Goal: Transaction & Acquisition: Purchase product/service

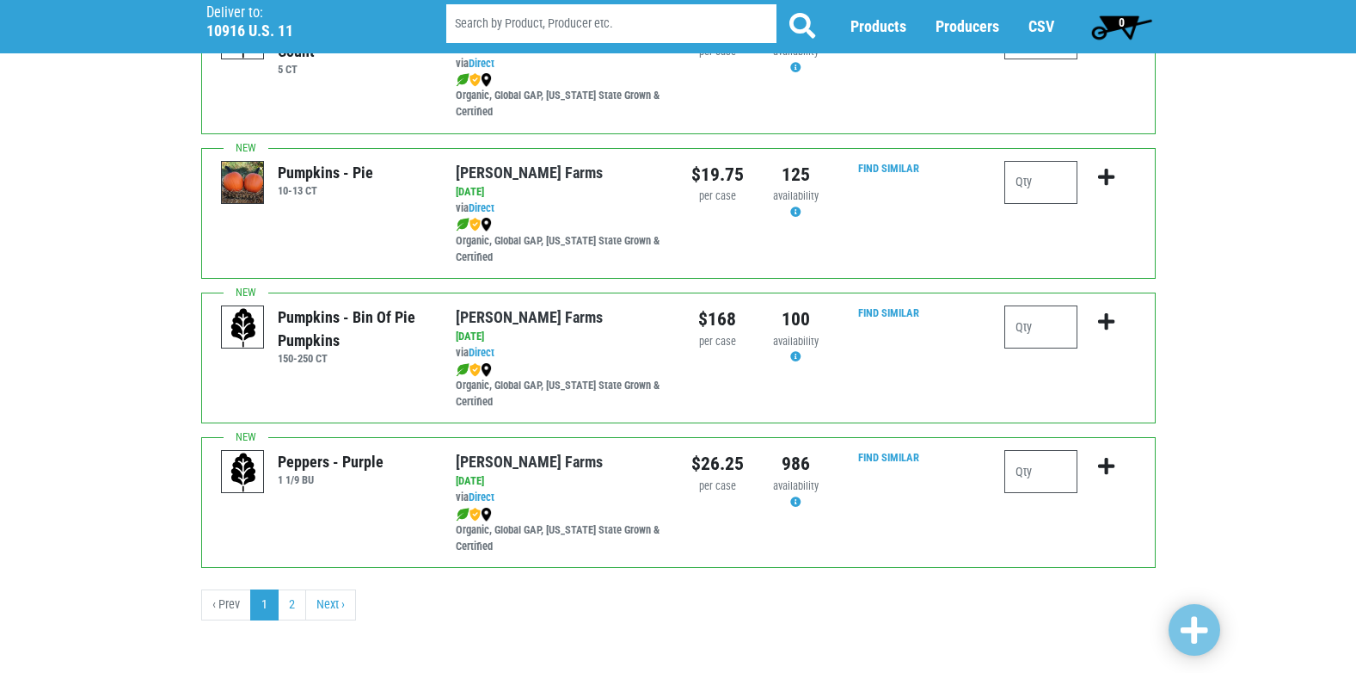
scroll to position [2513, 0]
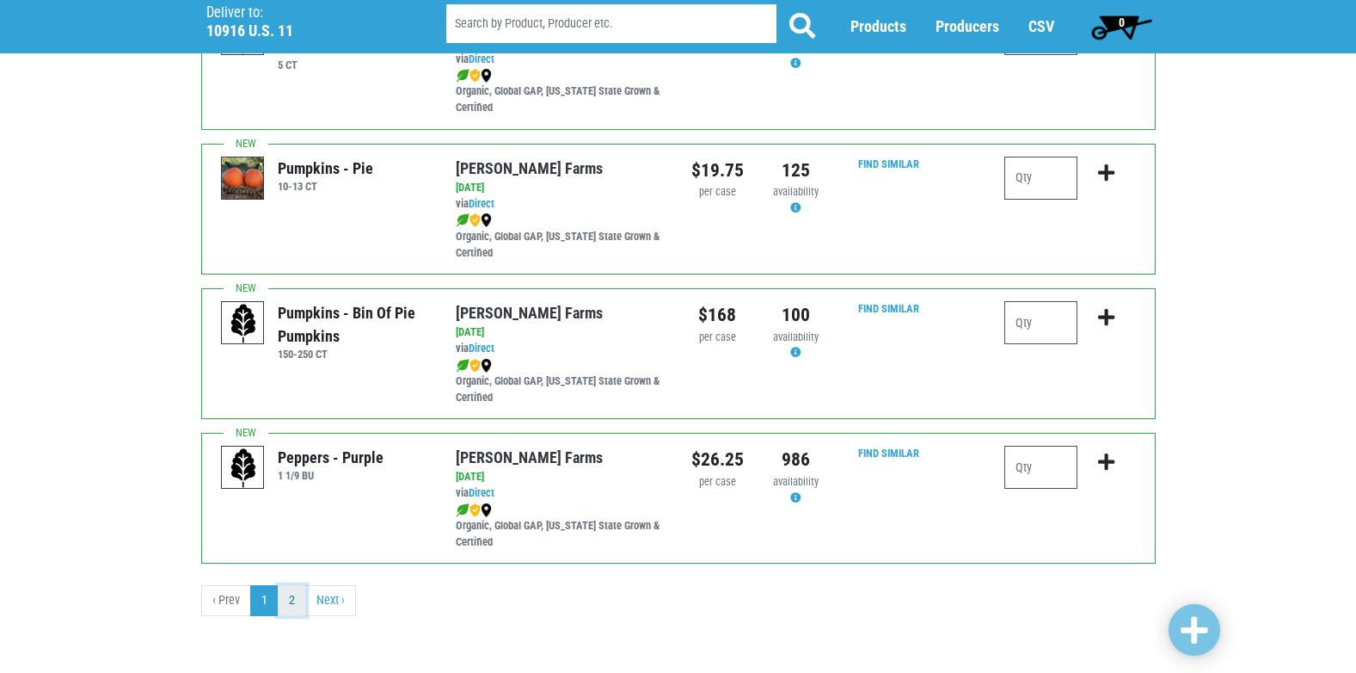
click at [295, 600] on link "2" at bounding box center [292, 600] width 28 height 31
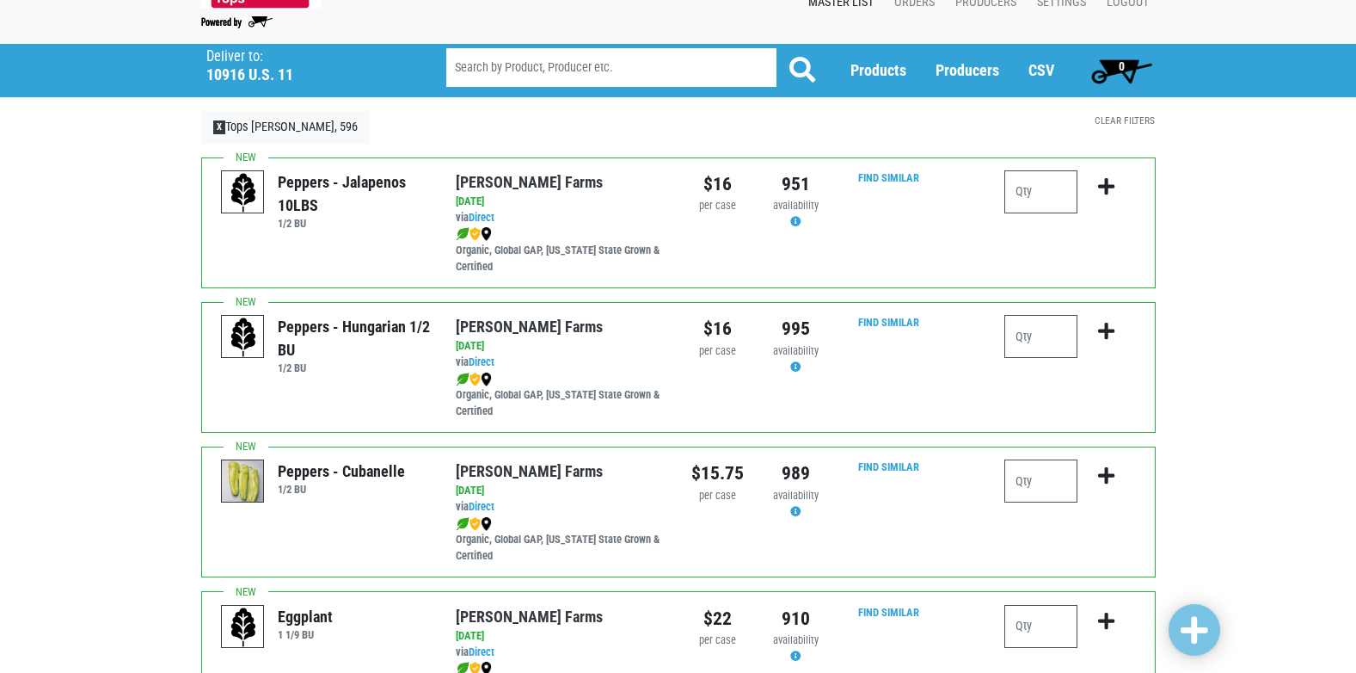
scroll to position [86, 0]
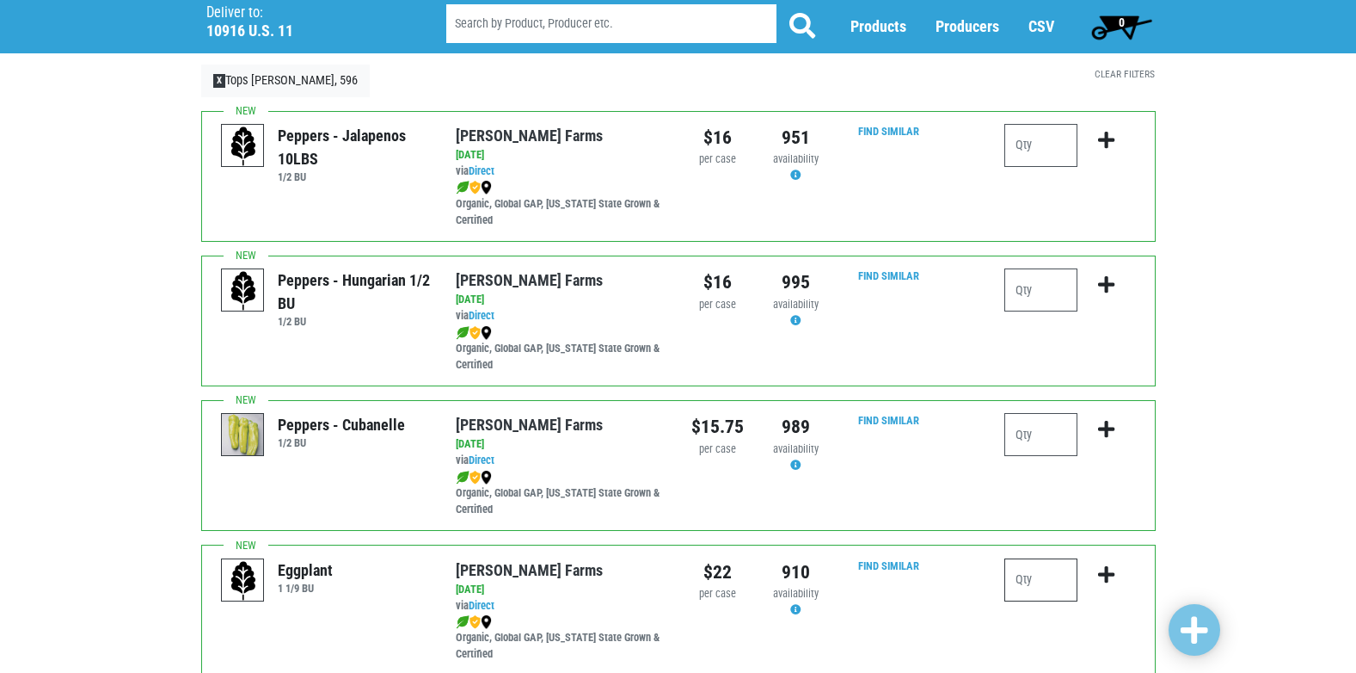
click at [1042, 576] on input "number" at bounding box center [1041, 579] width 73 height 43
type input "1"
click at [1104, 570] on icon "submit" at bounding box center [1106, 574] width 16 height 19
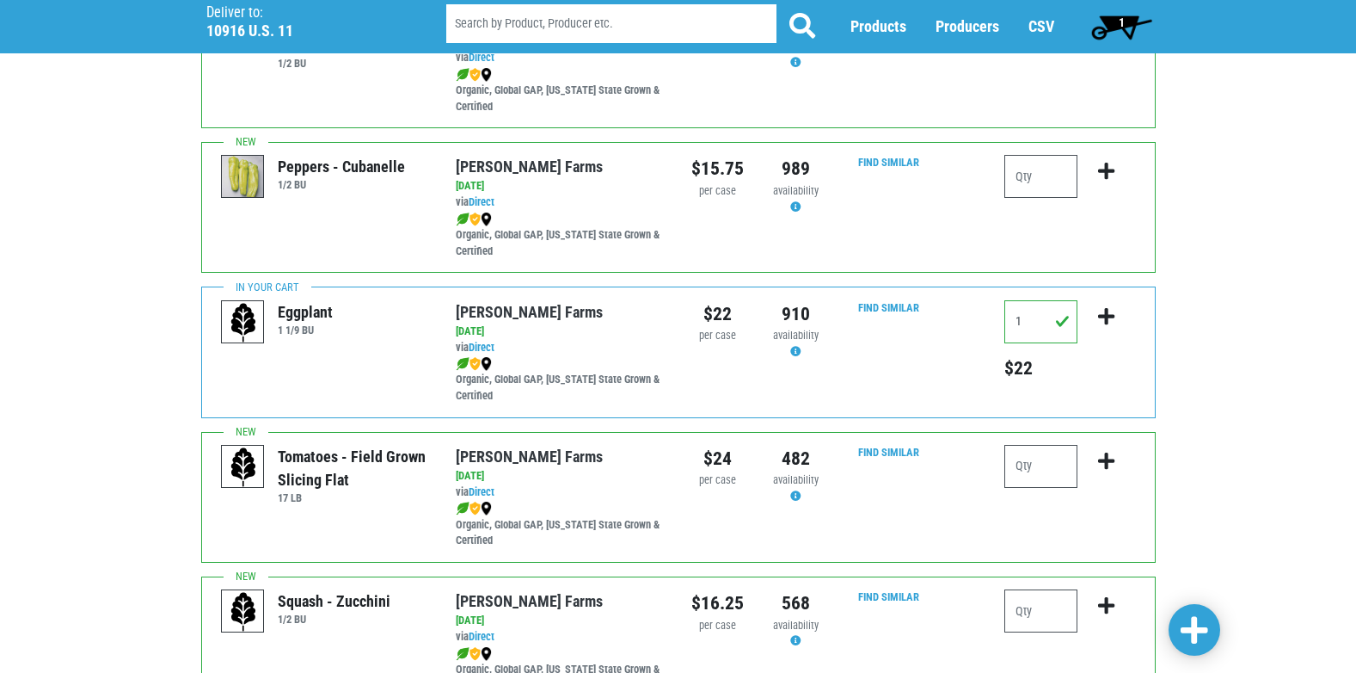
scroll to position [430, 0]
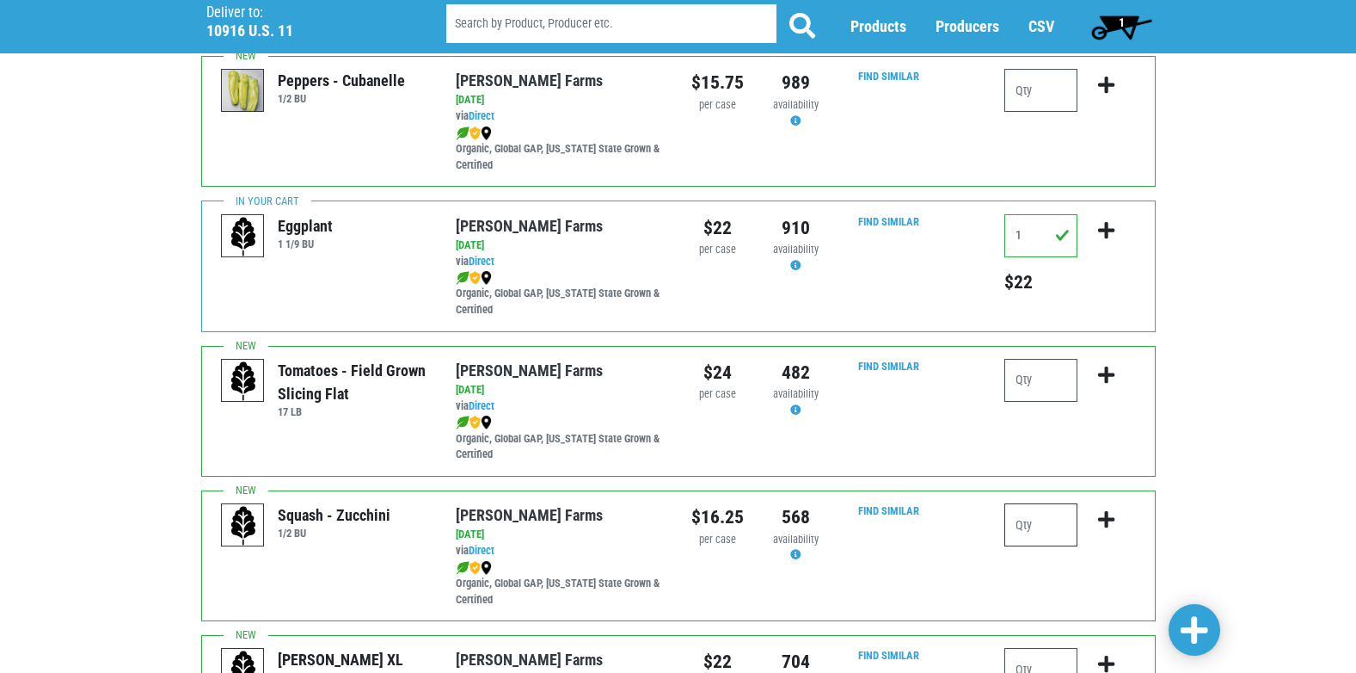
click at [1025, 529] on input "number" at bounding box center [1041, 524] width 73 height 43
type input "1"
click at [1114, 512] on icon "submit" at bounding box center [1106, 519] width 16 height 19
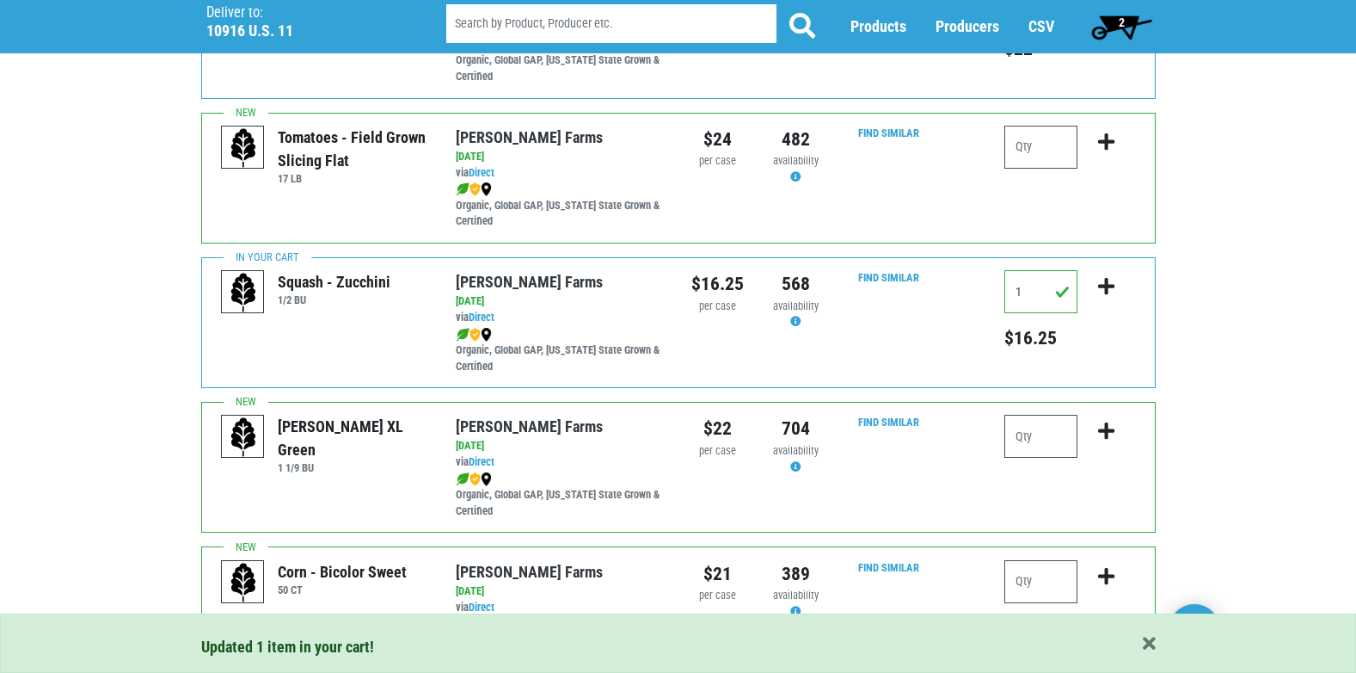
scroll to position [688, 0]
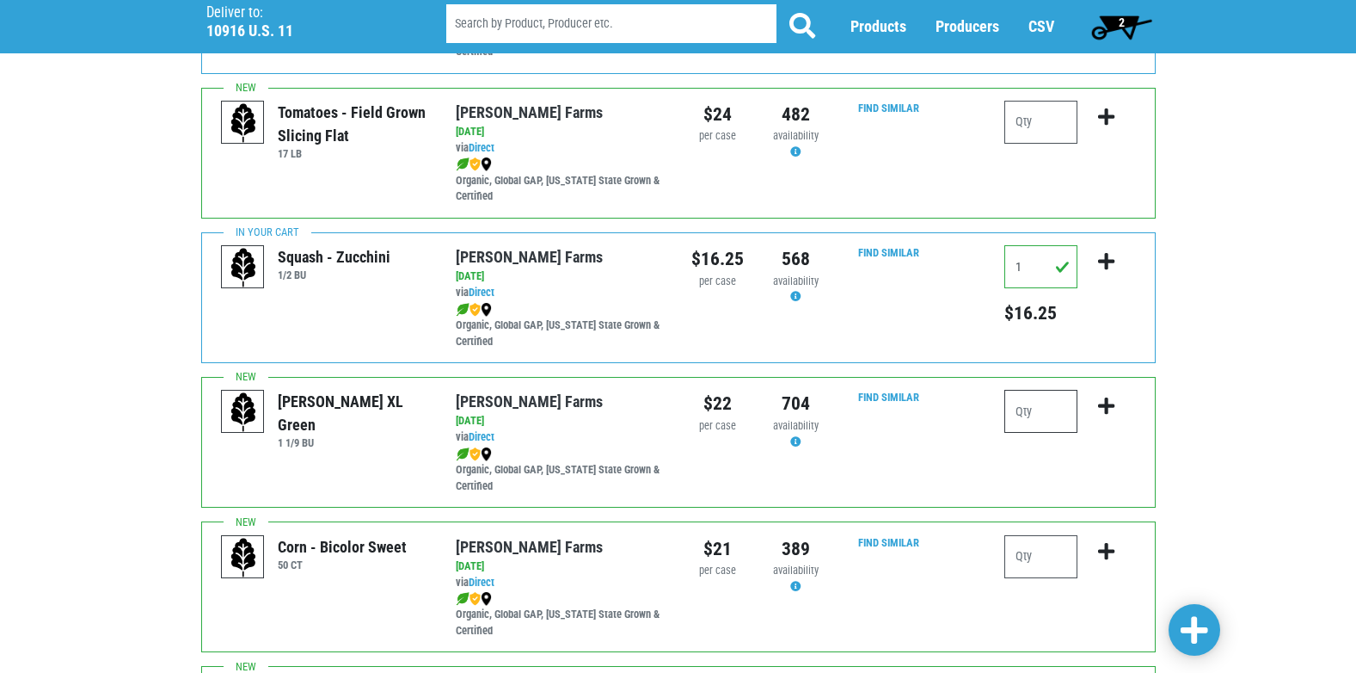
click at [1030, 416] on input "number" at bounding box center [1041, 411] width 73 height 43
type input "1"
click at [1107, 411] on icon "submit" at bounding box center [1106, 406] width 16 height 19
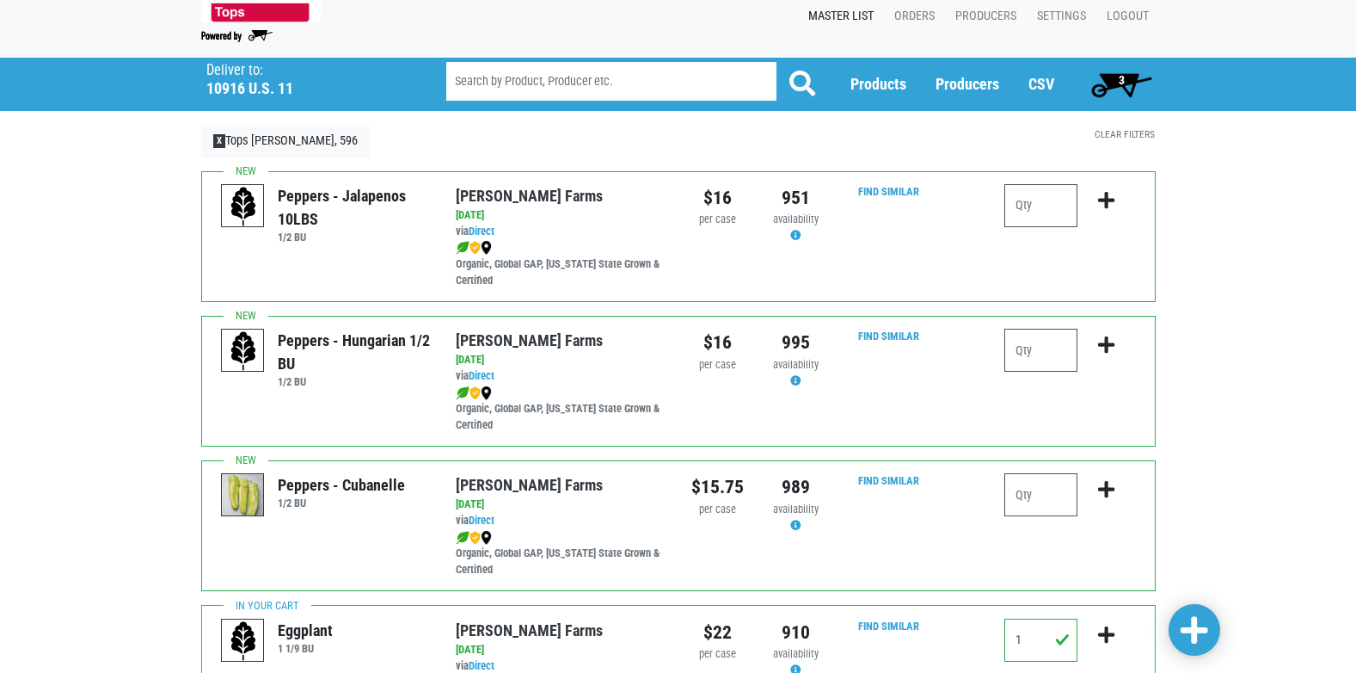
scroll to position [0, 0]
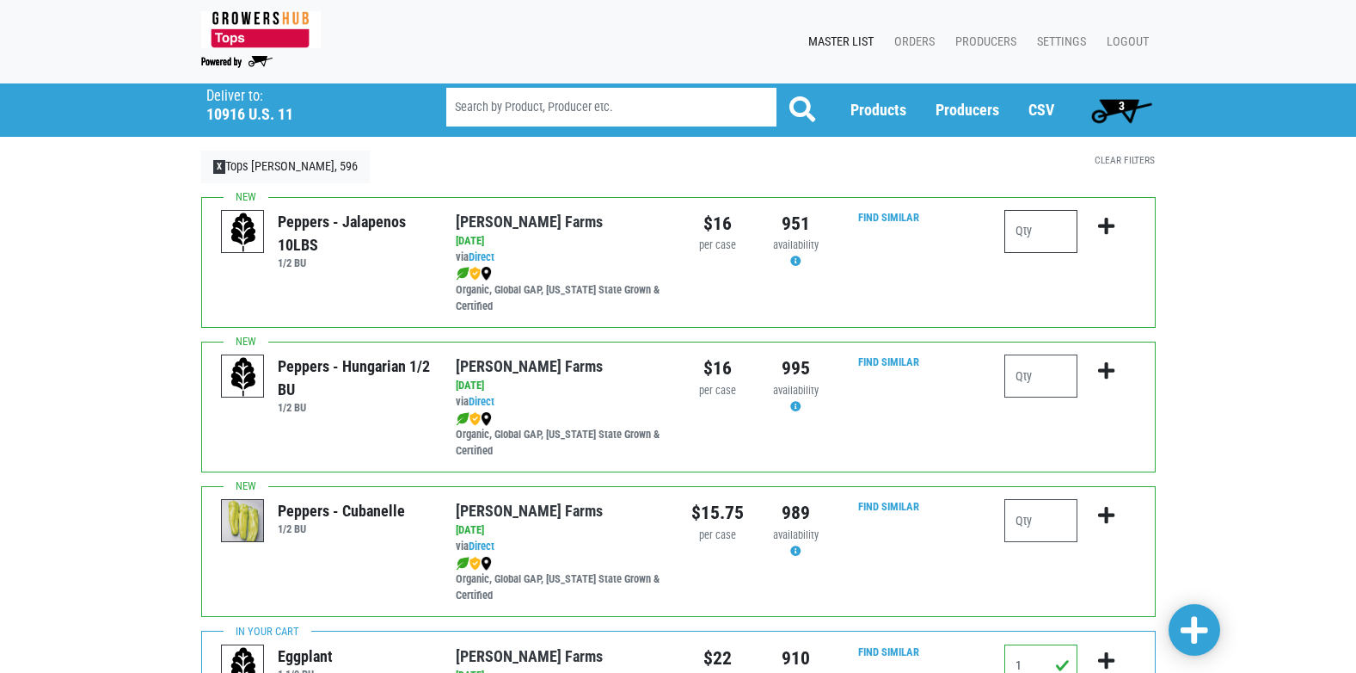
click at [1029, 231] on input "number" at bounding box center [1041, 231] width 73 height 43
type input "1"
click at [1107, 226] on icon "submit" at bounding box center [1106, 226] width 16 height 19
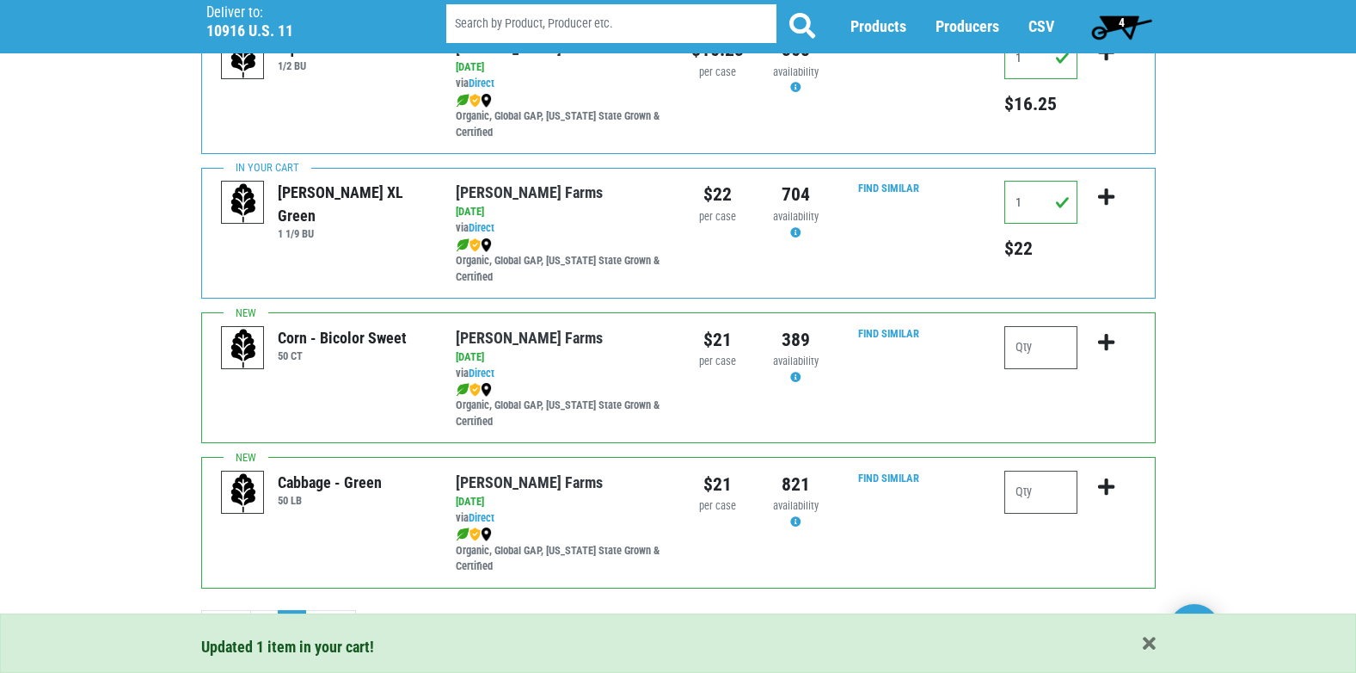
scroll to position [922, 0]
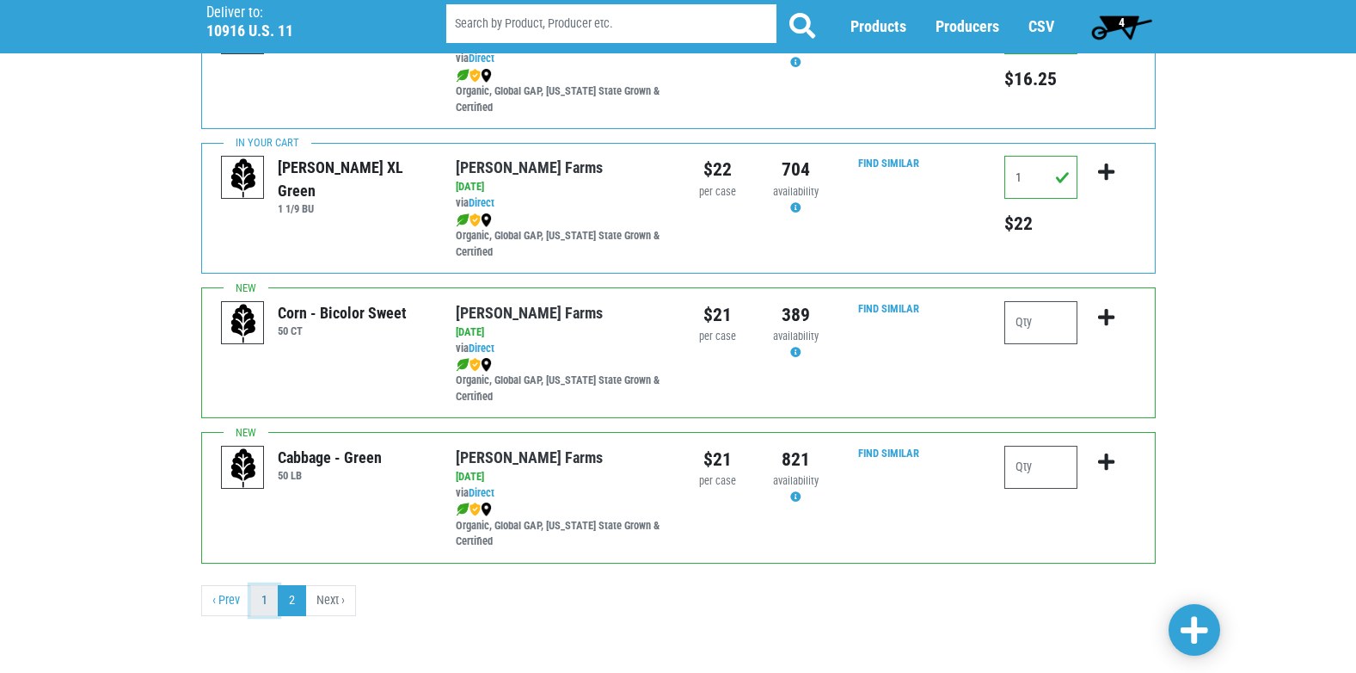
click at [271, 606] on link "1" at bounding box center [264, 600] width 28 height 31
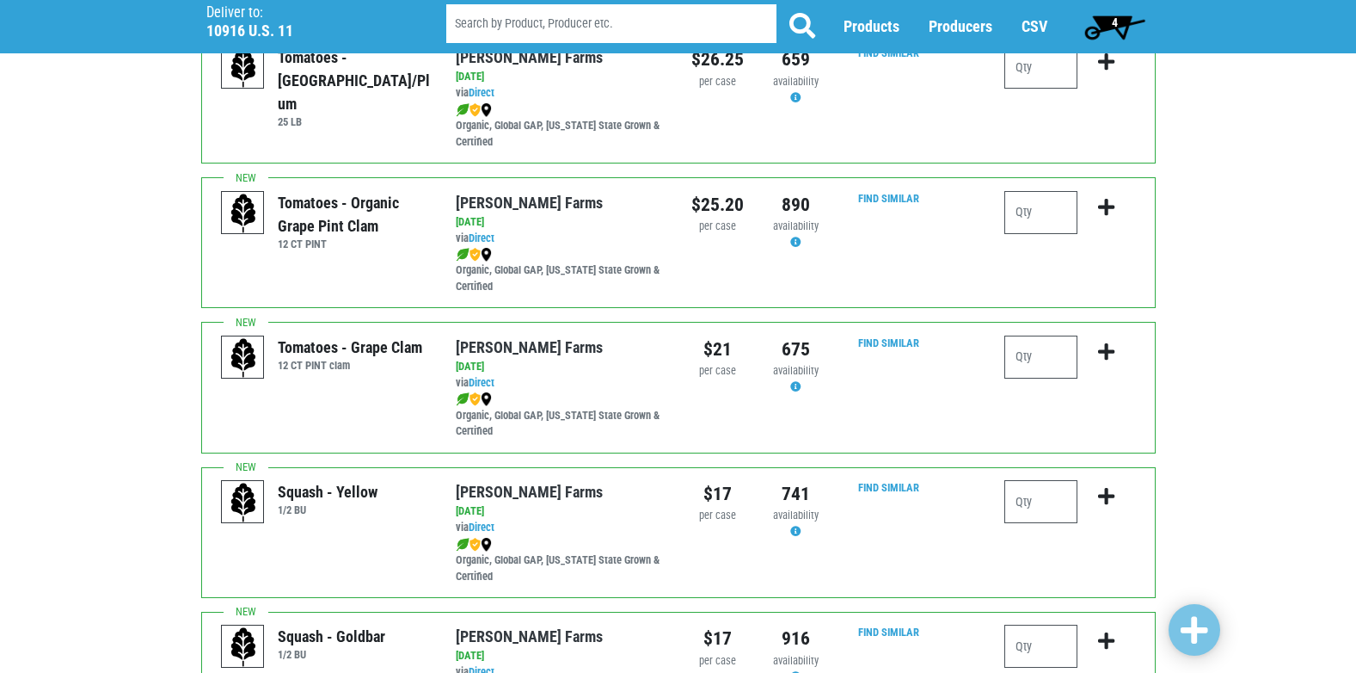
scroll to position [1118, 0]
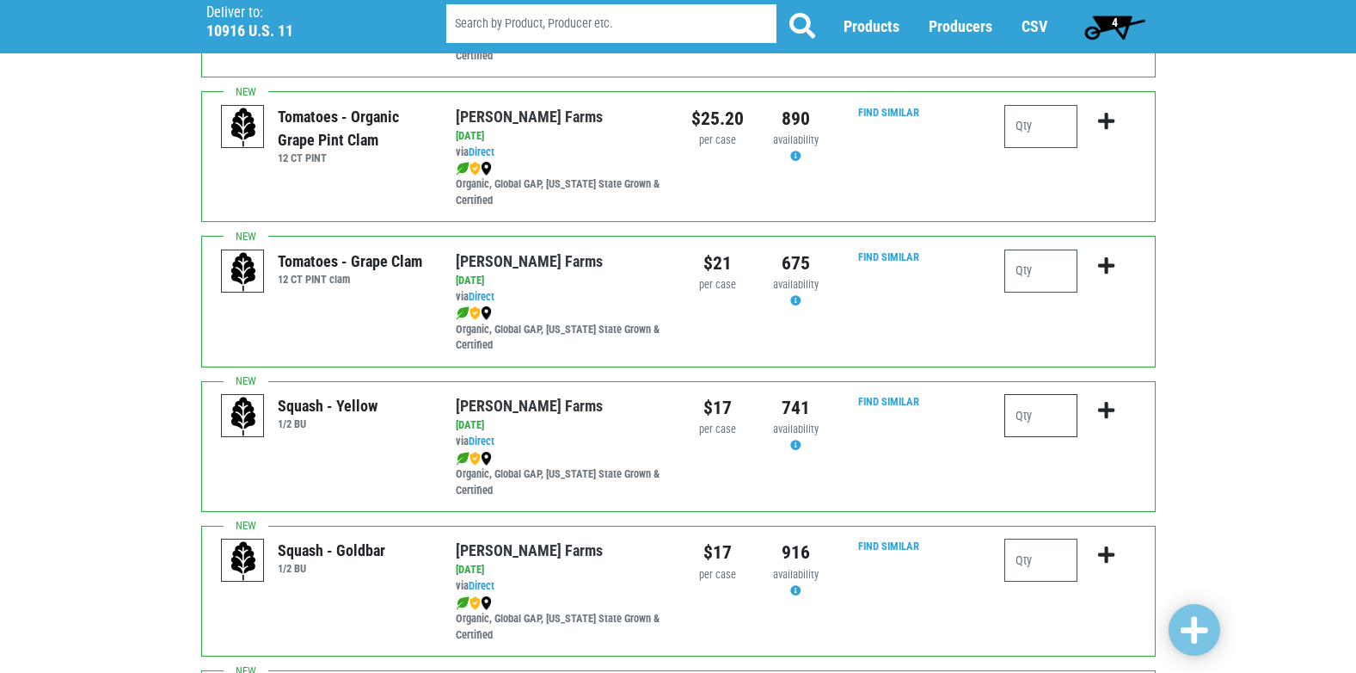
click at [1026, 415] on input "number" at bounding box center [1041, 415] width 73 height 43
type input "1"
click at [1107, 406] on icon "submit" at bounding box center [1106, 410] width 16 height 19
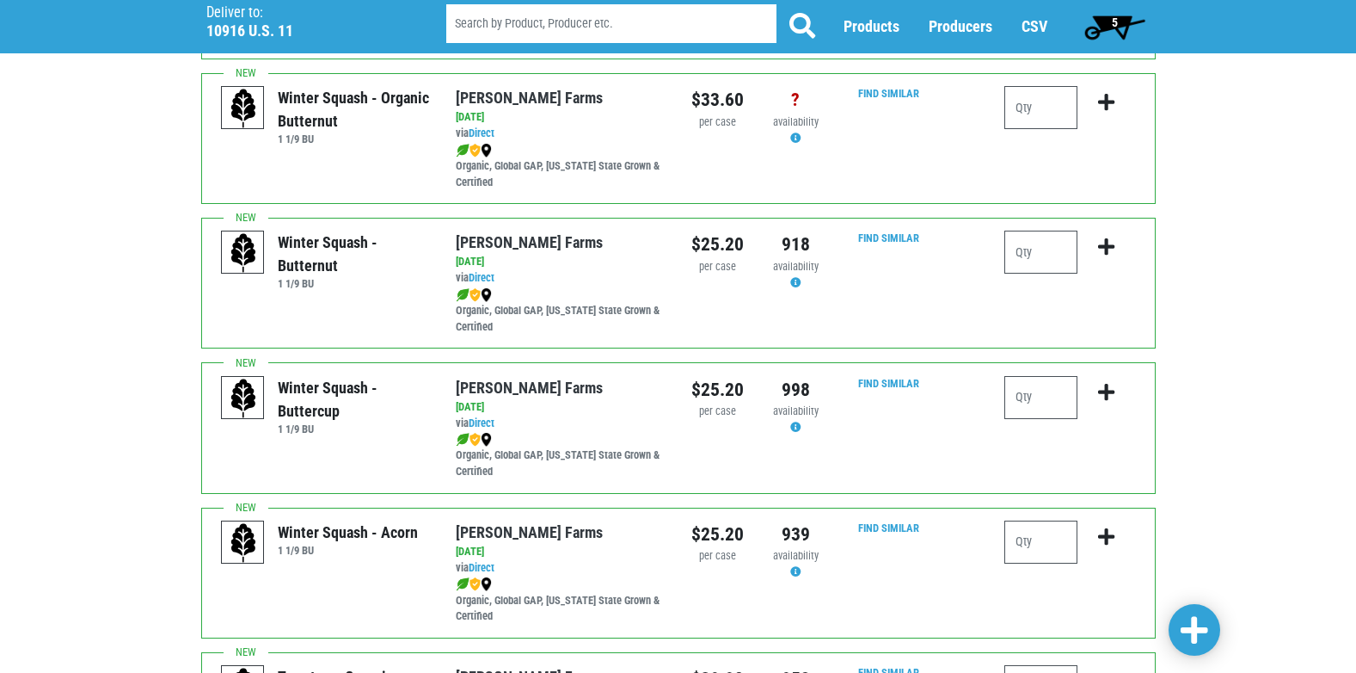
scroll to position [258, 0]
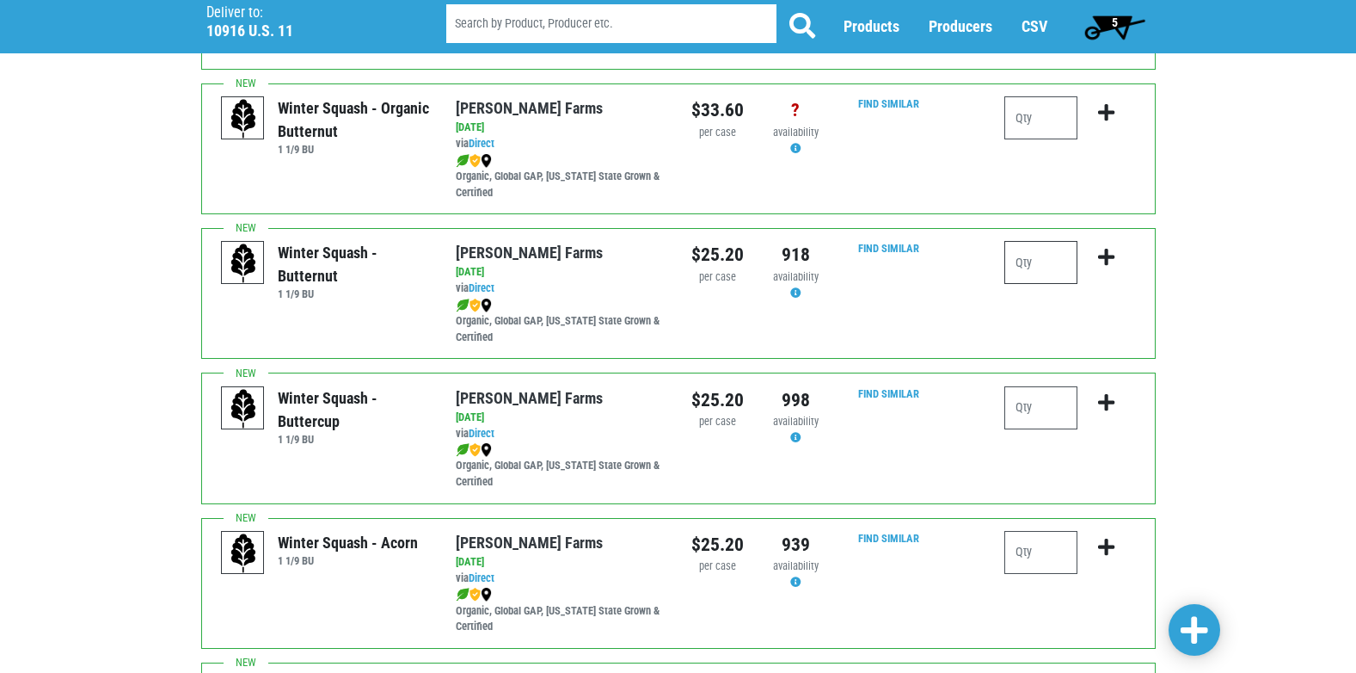
click at [1023, 270] on input "number" at bounding box center [1041, 262] width 73 height 43
type input "1"
click at [1107, 256] on icon "submit" at bounding box center [1106, 257] width 16 height 19
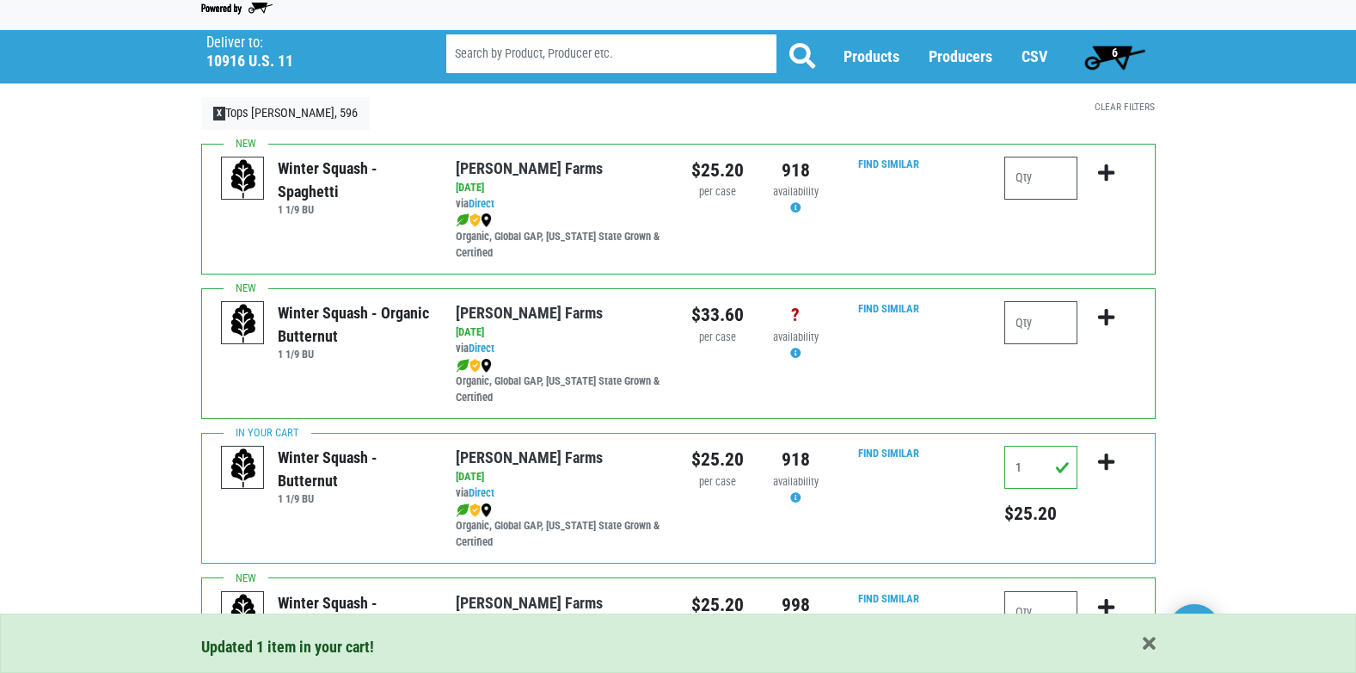
scroll to position [0, 0]
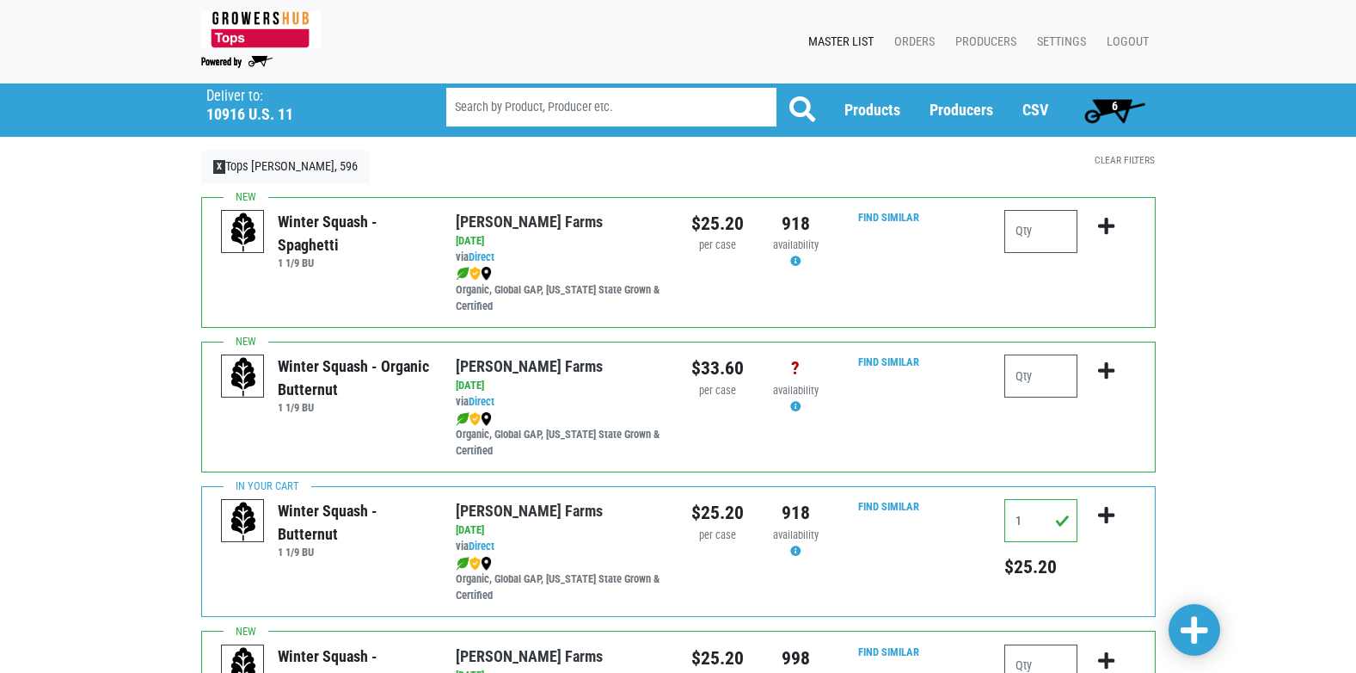
click at [1117, 106] on span "6" at bounding box center [1115, 106] width 6 height 14
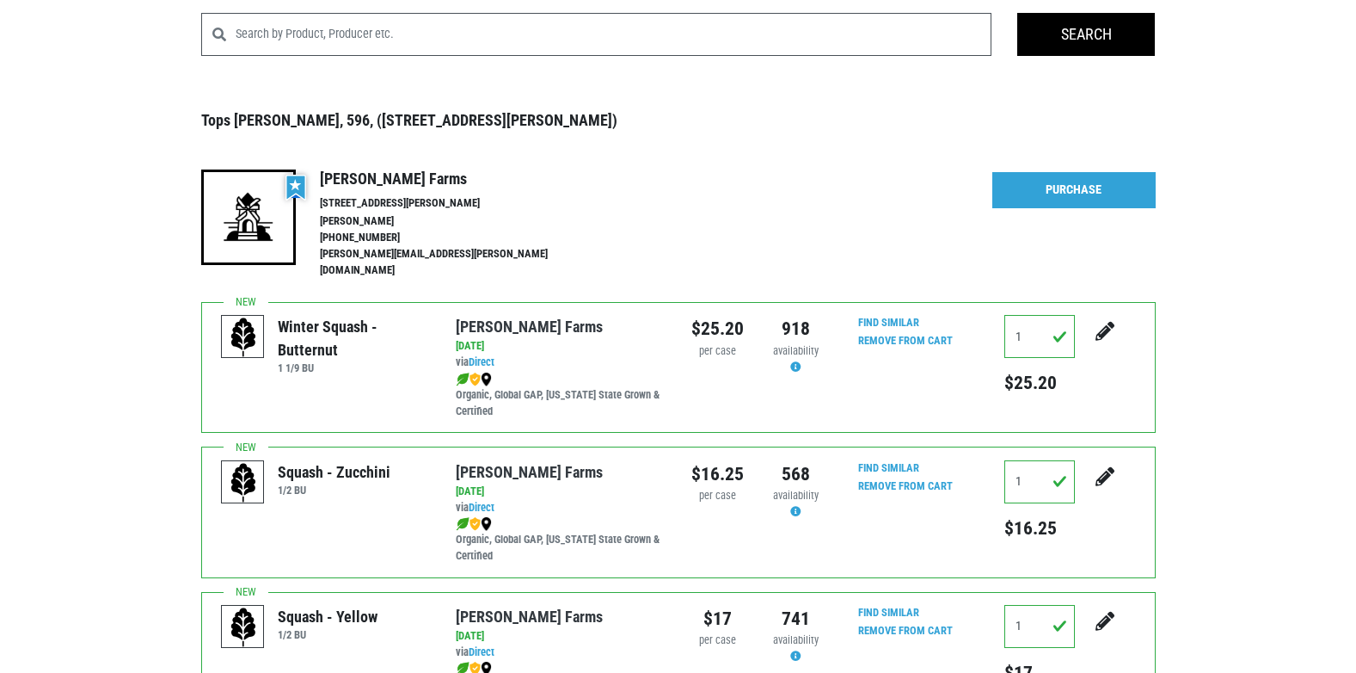
scroll to position [86, 0]
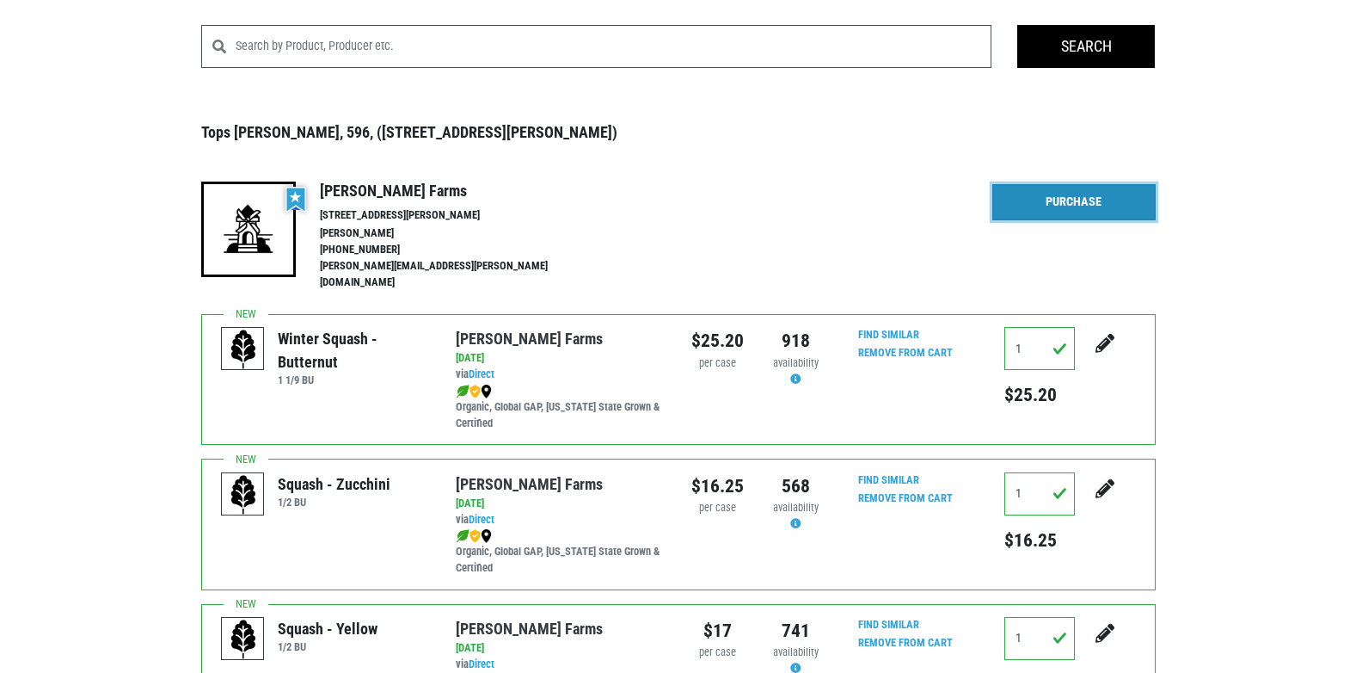
click at [1054, 201] on link "Purchase" at bounding box center [1074, 202] width 163 height 36
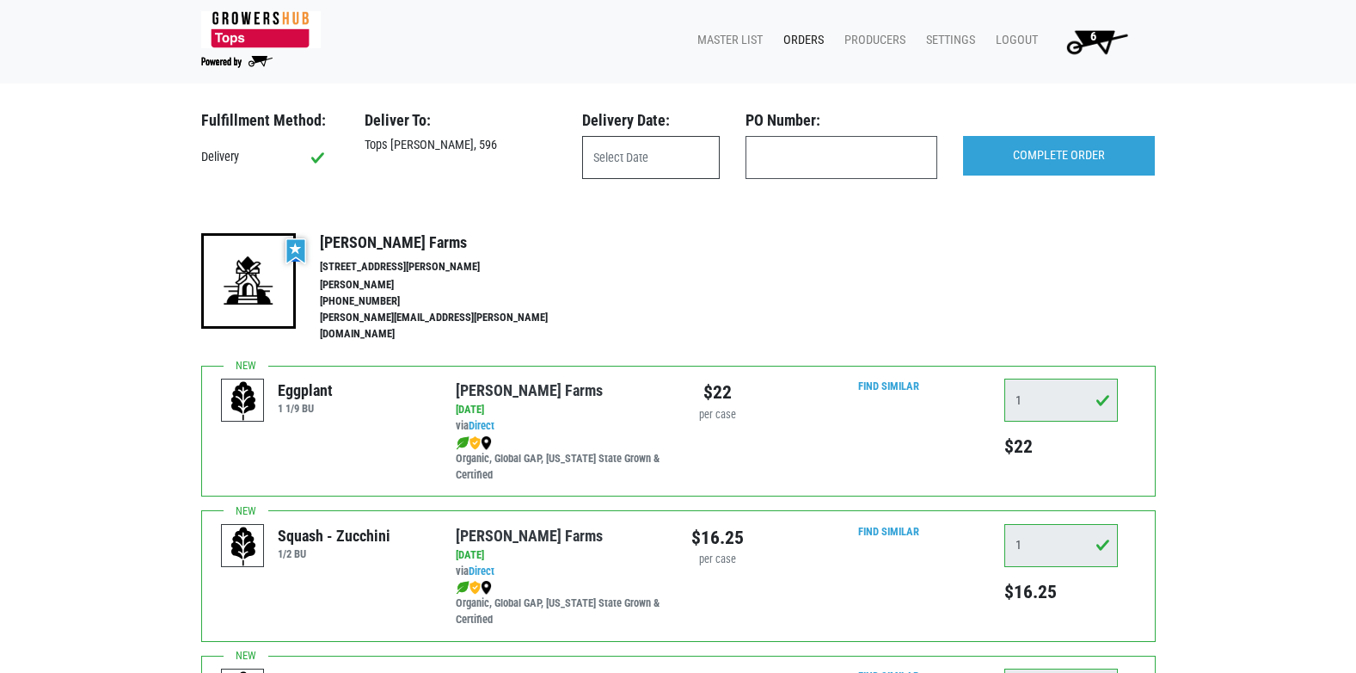
click at [617, 165] on body "Tops Markets Growers Hub 6 Master List Orders Producers Settings Logout 6 Fulfi…" at bounding box center [678, 336] width 1356 height 673
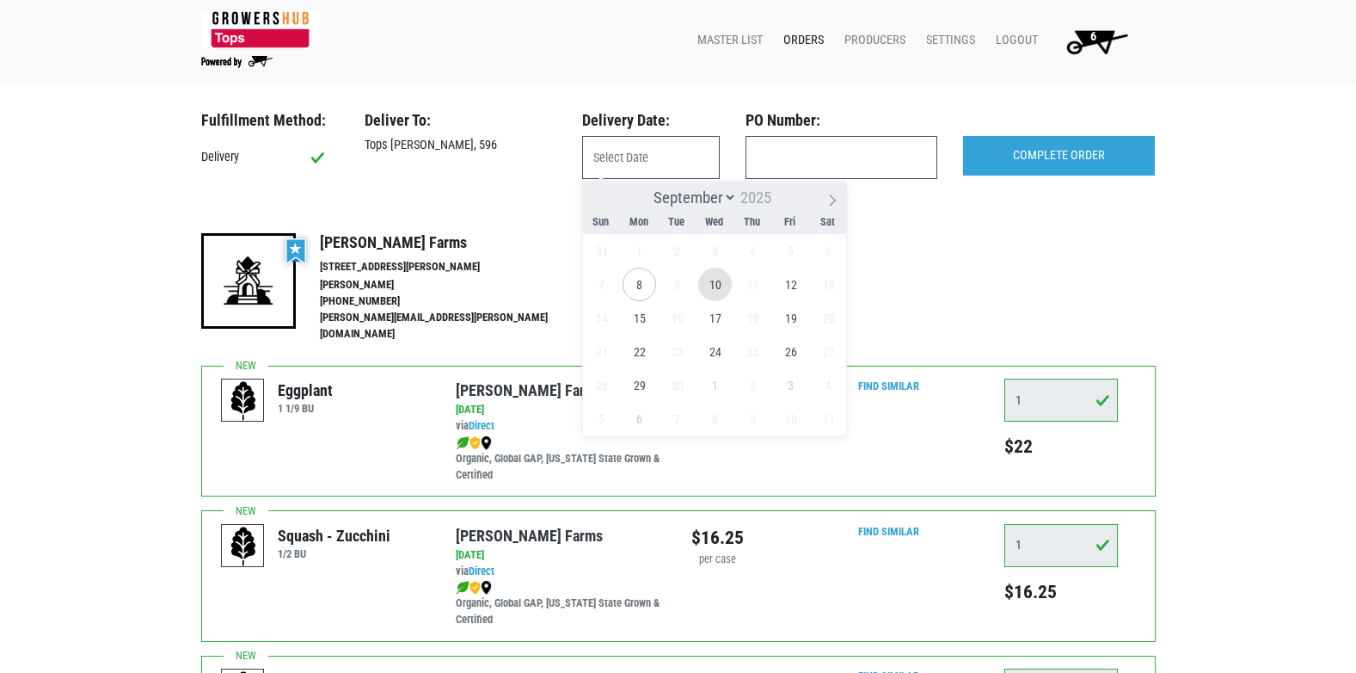
click at [717, 282] on span "10" at bounding box center [715, 284] width 34 height 34
type input "[DATE]"
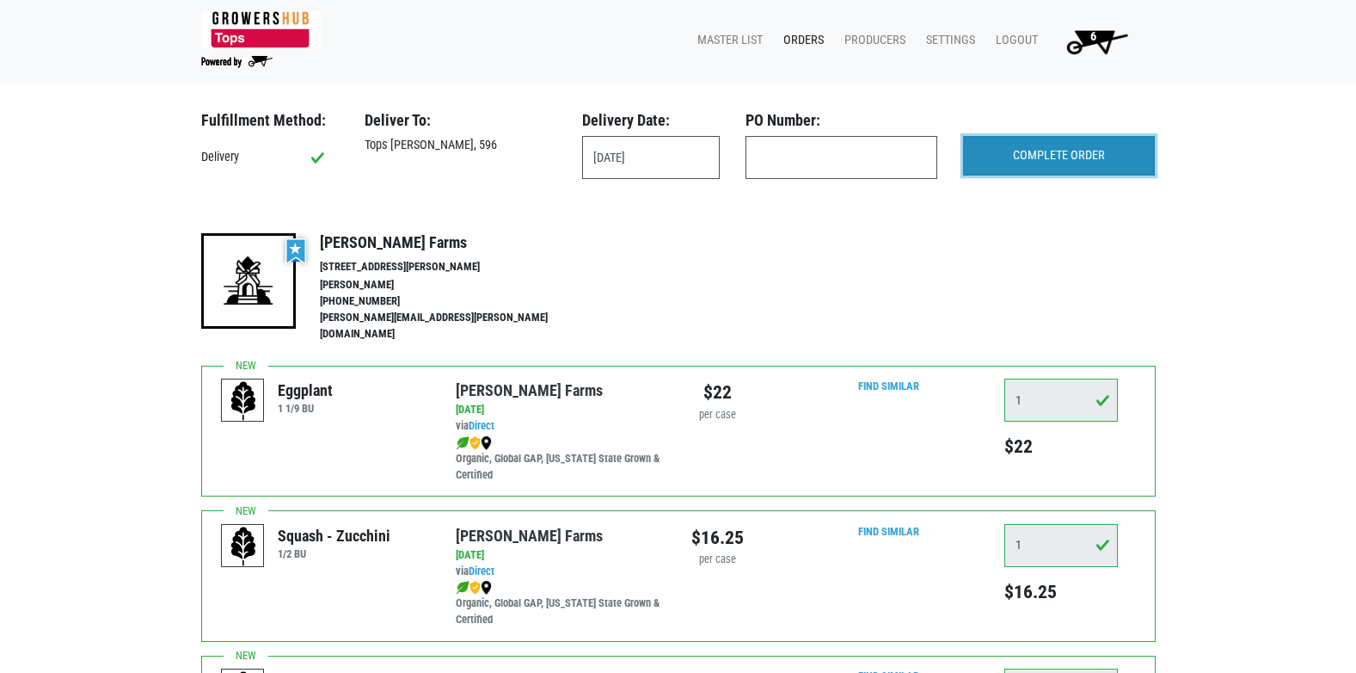
click at [1040, 159] on input "COMPLETE ORDER" at bounding box center [1059, 156] width 192 height 40
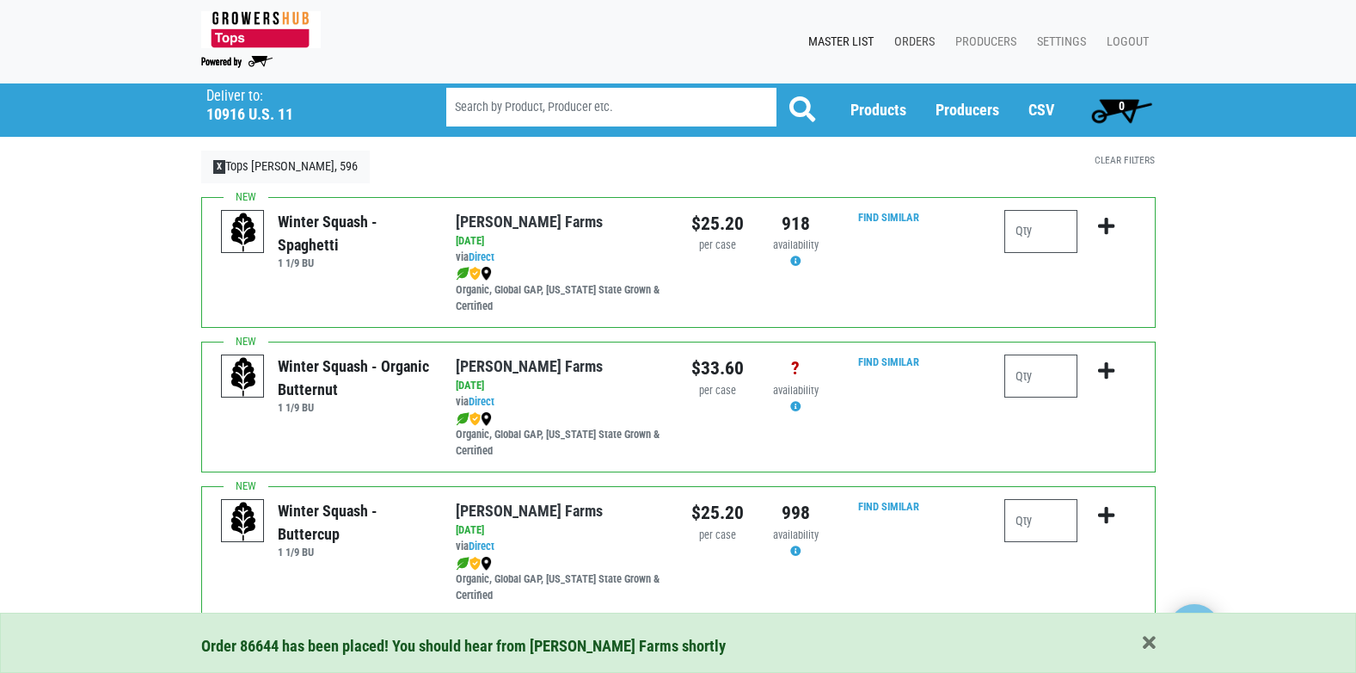
click at [919, 40] on link "Orders" at bounding box center [911, 42] width 61 height 33
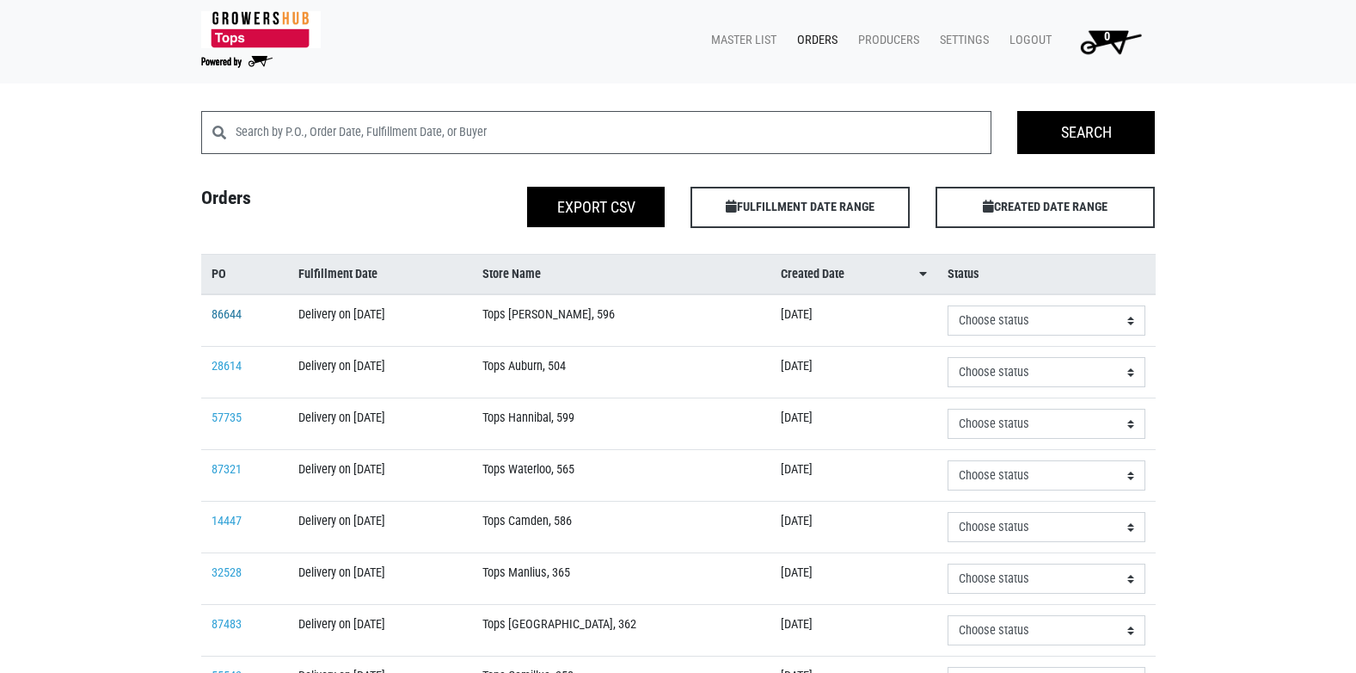
click at [226, 318] on link "86644" at bounding box center [227, 314] width 30 height 15
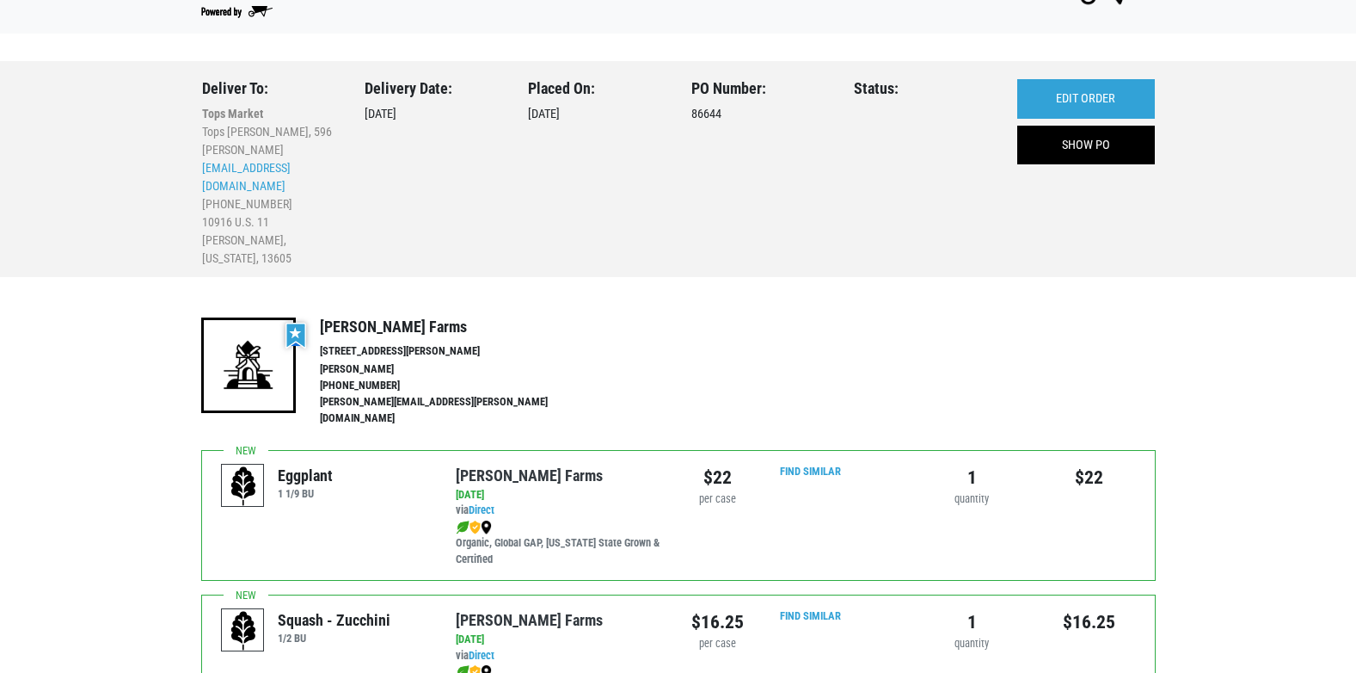
scroll to position [86, 0]
